Goal: Find specific page/section: Find specific page/section

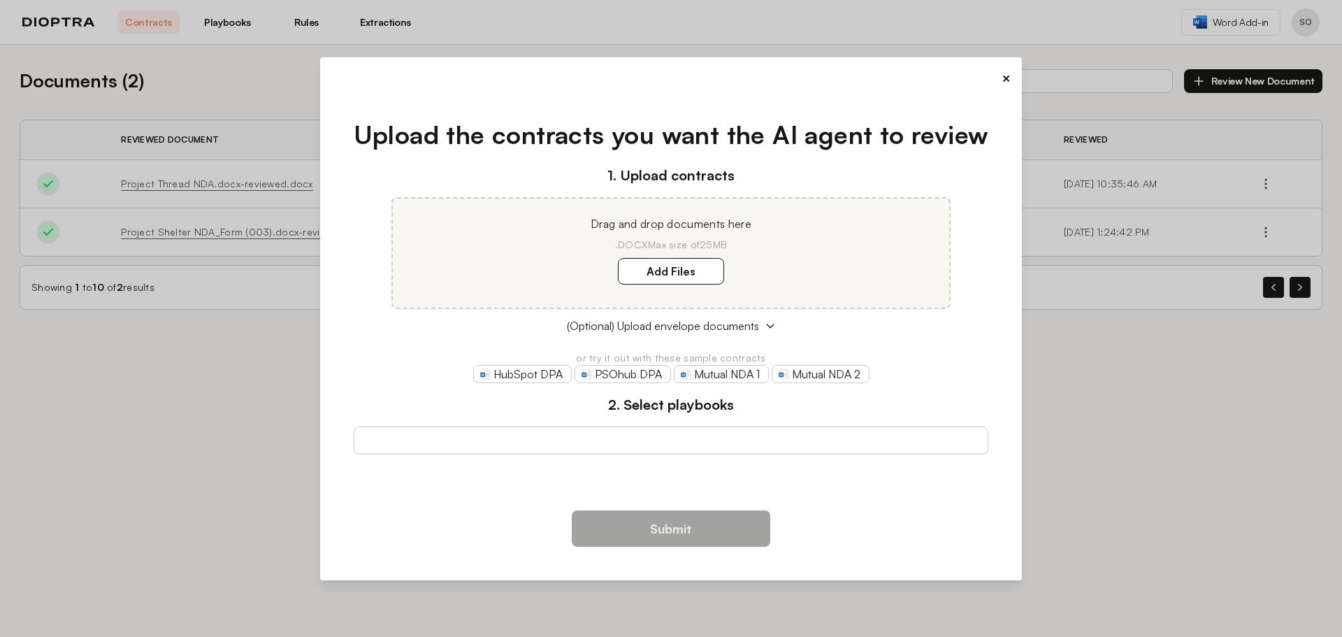
click at [1006, 76] on button "×" at bounding box center [1006, 79] width 9 height 20
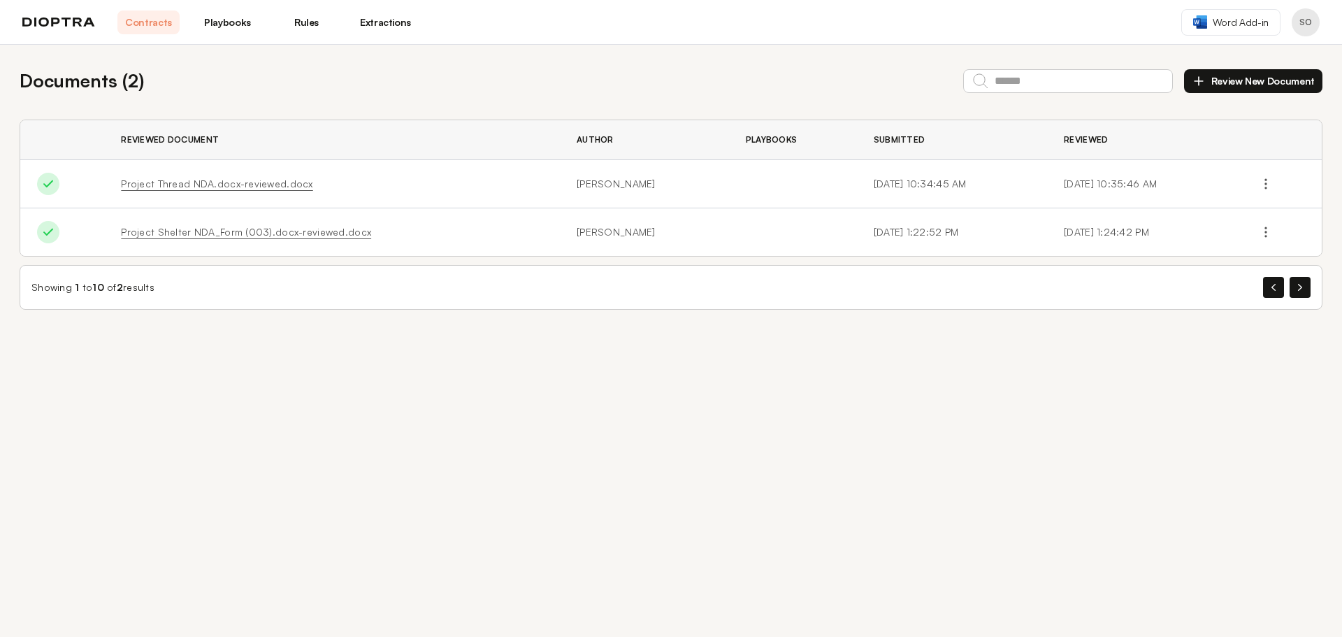
click at [234, 19] on link "Playbooks" at bounding box center [227, 22] width 62 height 24
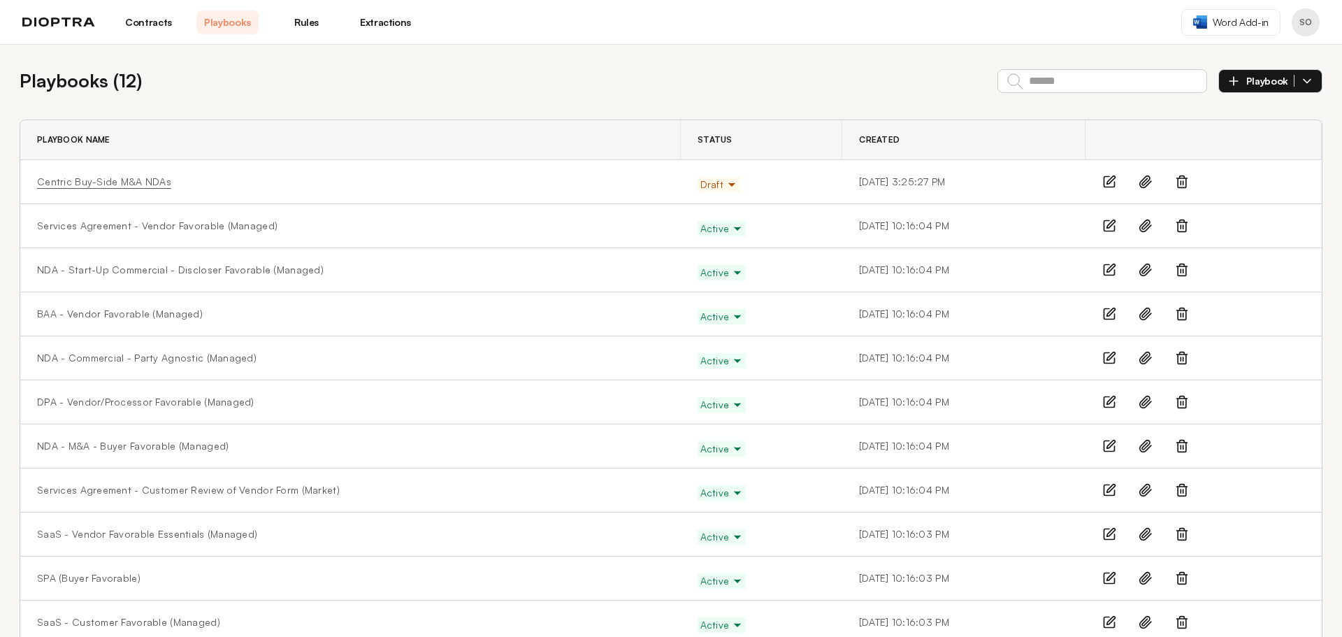
click at [118, 184] on link "Centric Buy-Side M&A NDAs" at bounding box center [104, 182] width 134 height 14
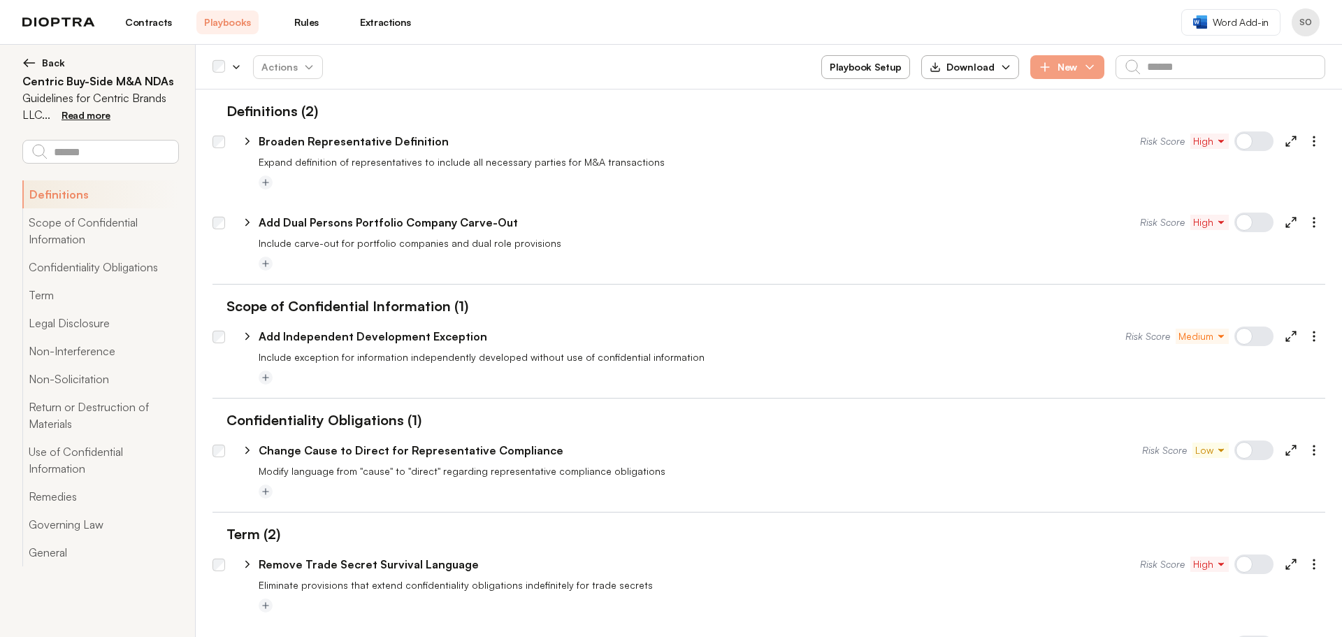
click at [244, 333] on icon at bounding box center [247, 336] width 13 height 13
select select "*****"
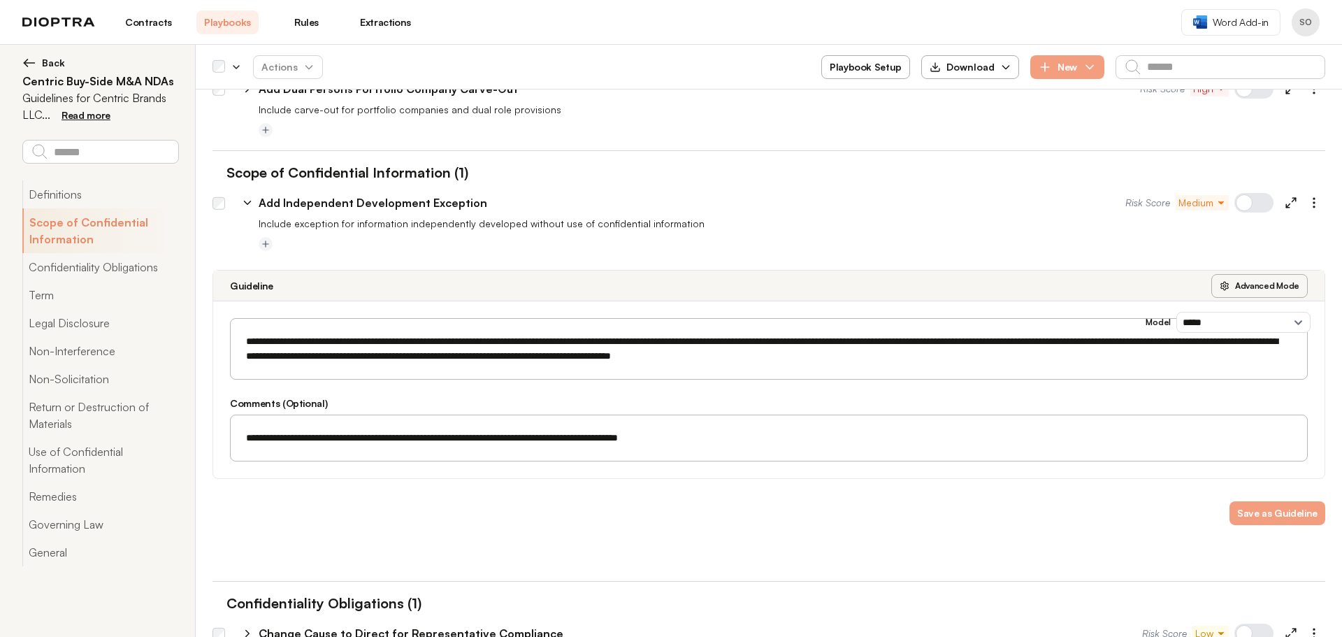
scroll to position [140, 0]
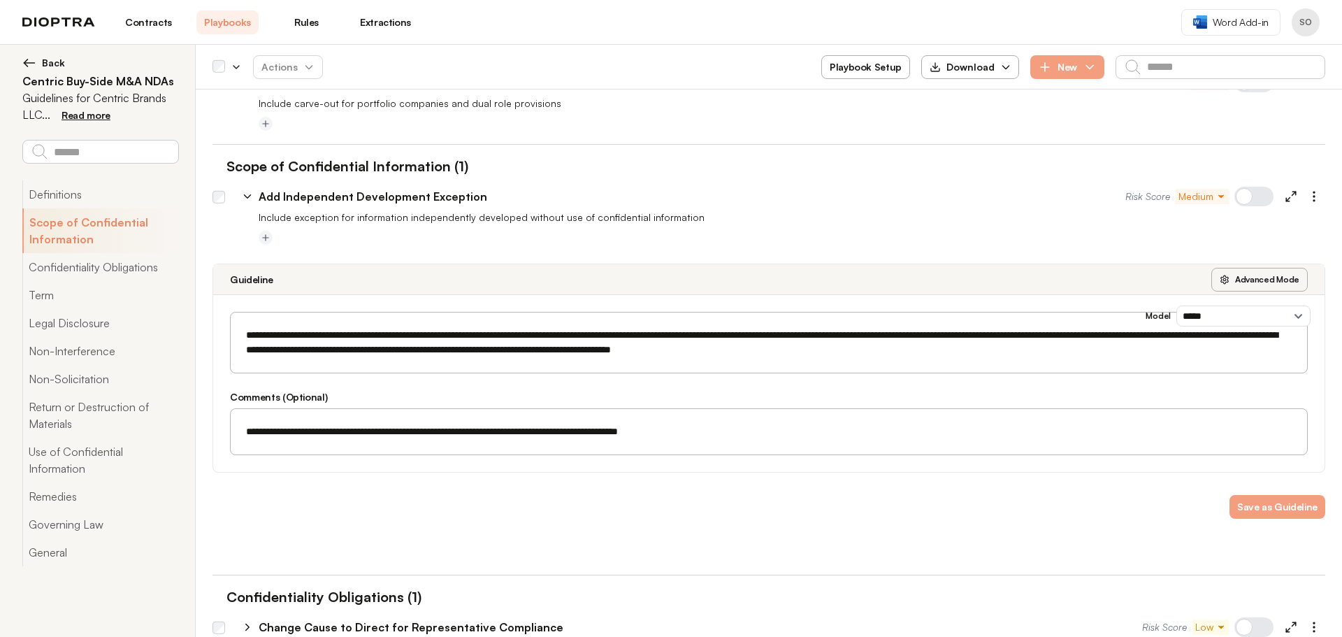
drag, startPoint x: 345, startPoint y: 336, endPoint x: 580, endPoint y: 335, distance: 234.2
click at [580, 335] on textarea "**********" at bounding box center [763, 342] width 1049 height 43
click at [152, 18] on link "Contracts" at bounding box center [148, 22] width 62 height 24
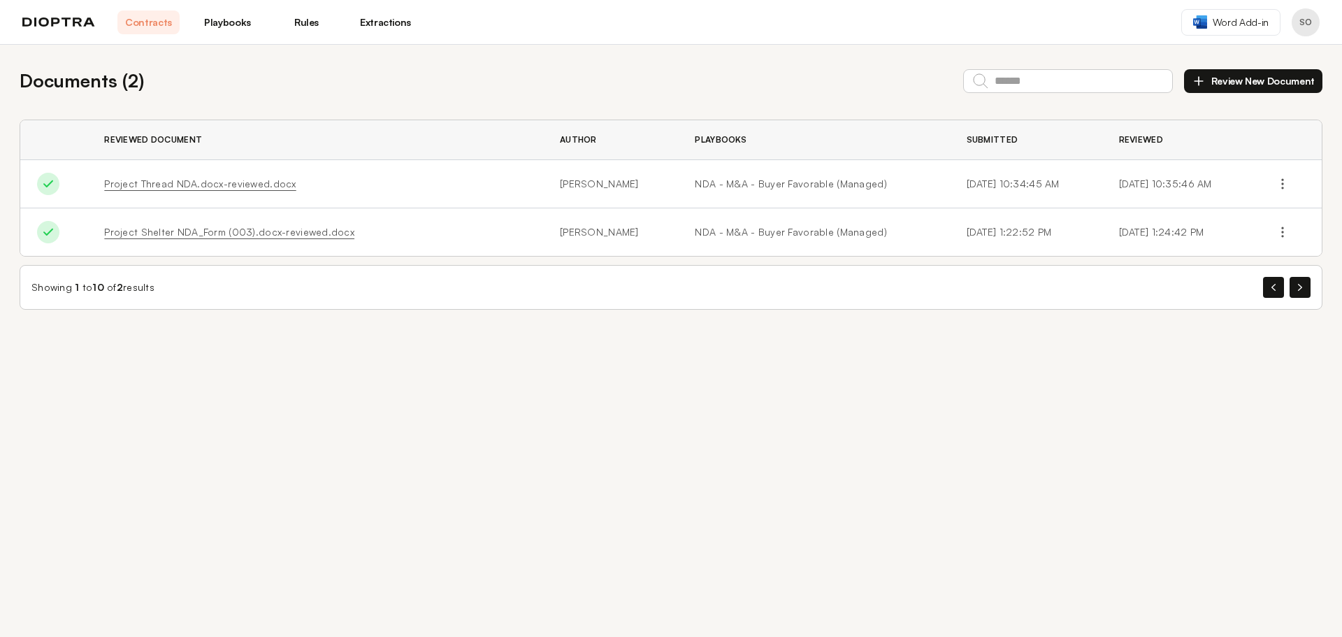
click at [231, 30] on link "Playbooks" at bounding box center [227, 22] width 62 height 24
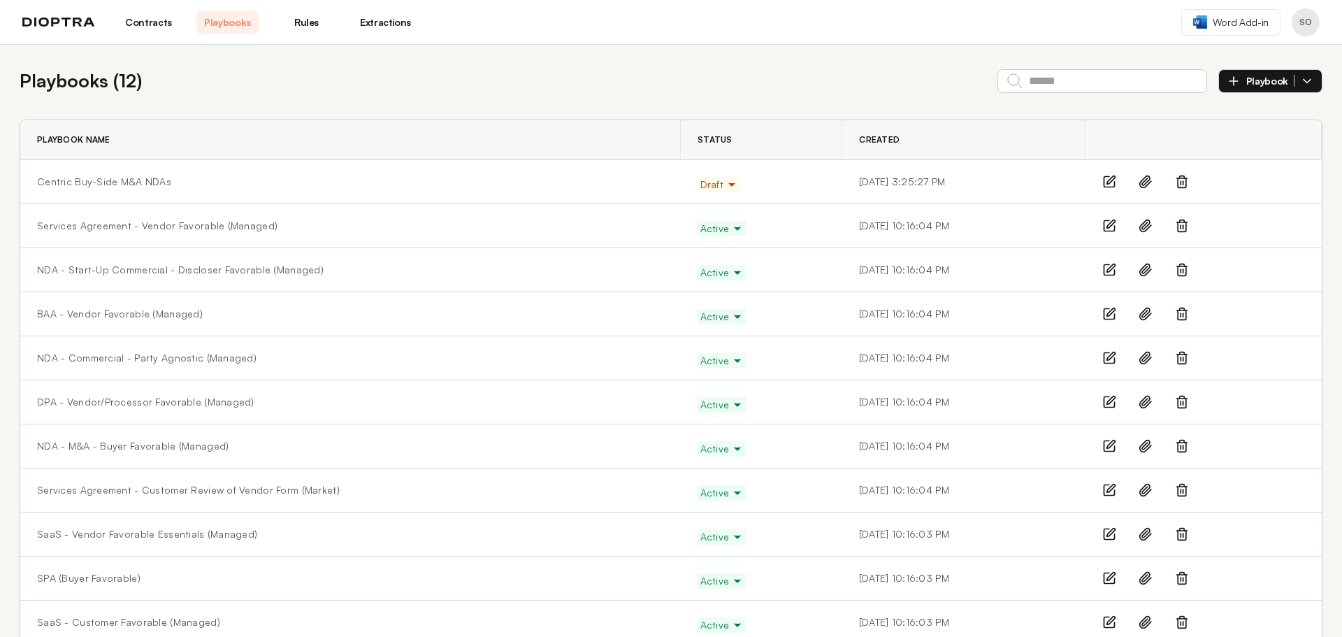
click at [701, 189] on span "Draft" at bounding box center [719, 185] width 37 height 14
click at [1140, 184] on icon at bounding box center [1146, 182] width 14 height 14
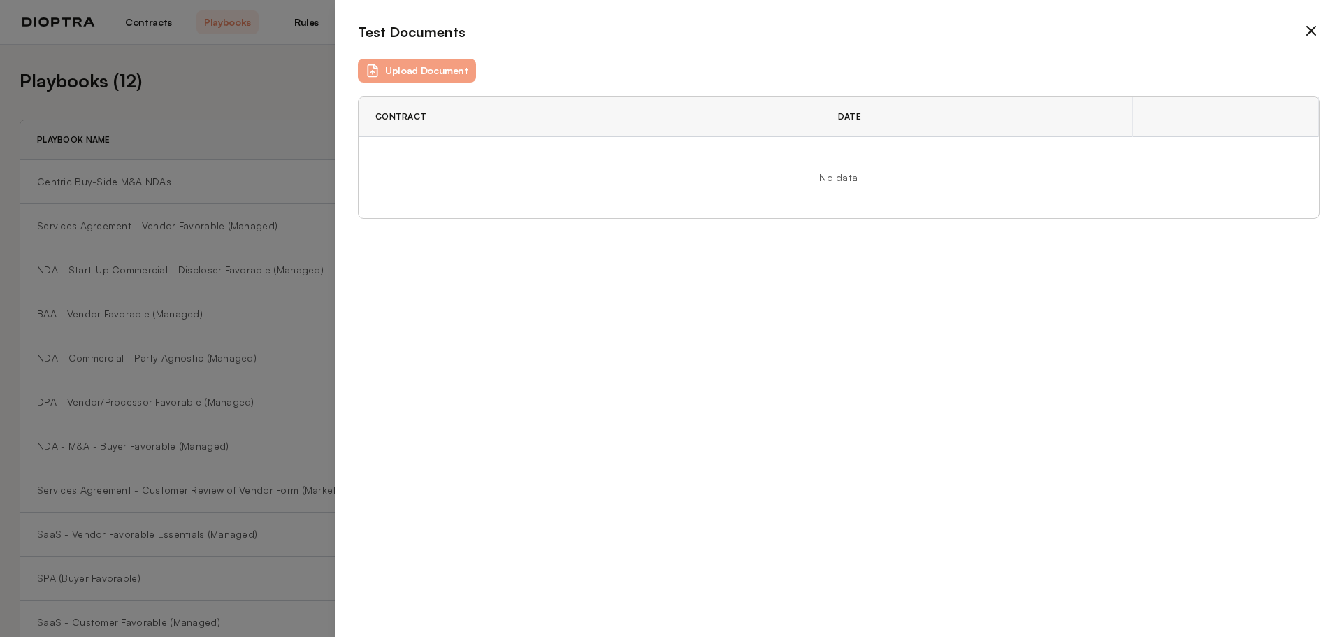
click at [1310, 27] on icon at bounding box center [1311, 30] width 17 height 17
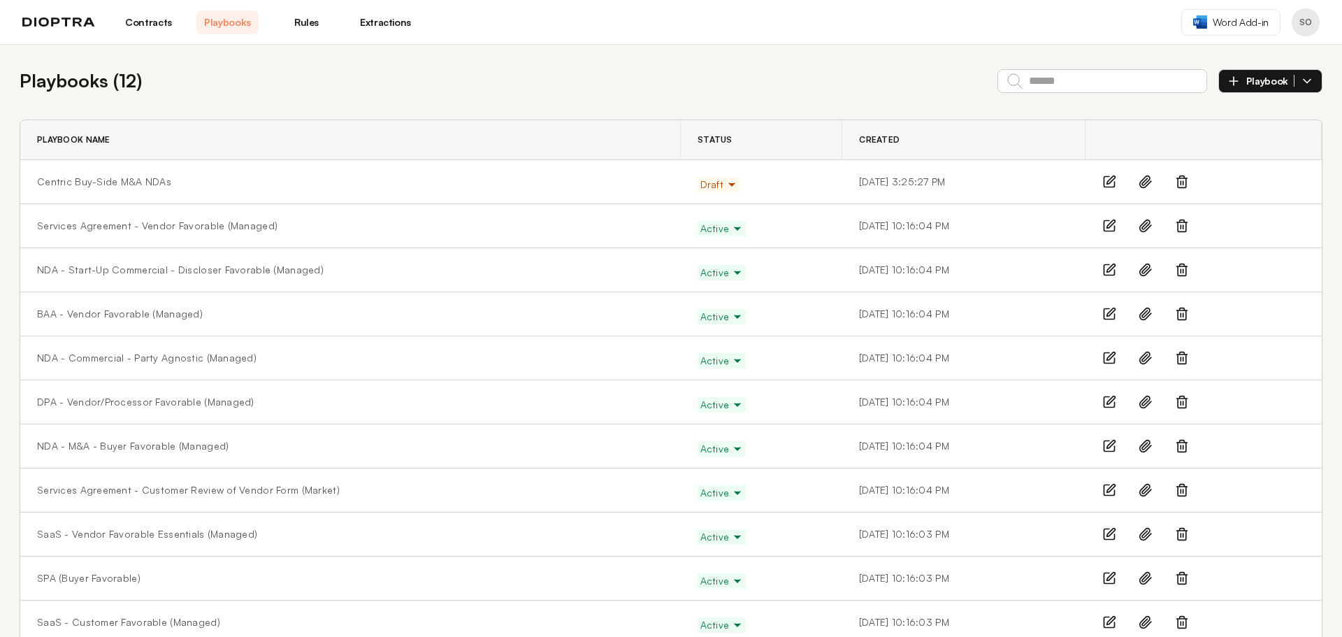
click at [968, 48] on div "Playbooks ( 12 ) Playbook Playbook Name Status Created Centric Buy-Side M&A NDA…" at bounding box center [671, 378] width 1342 height 666
